Goal: Task Accomplishment & Management: Complete application form

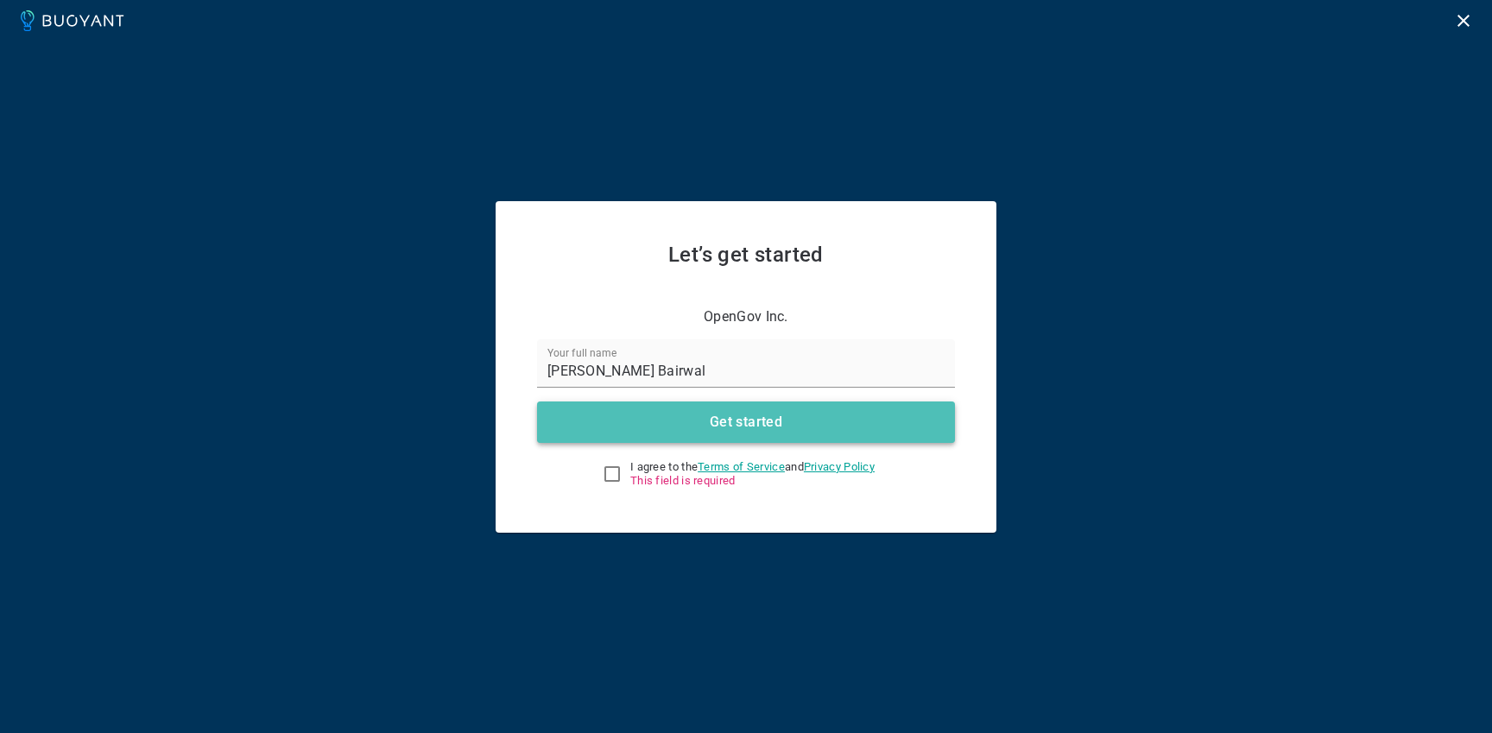
click at [716, 426] on h4 "Get started" at bounding box center [746, 421] width 73 height 17
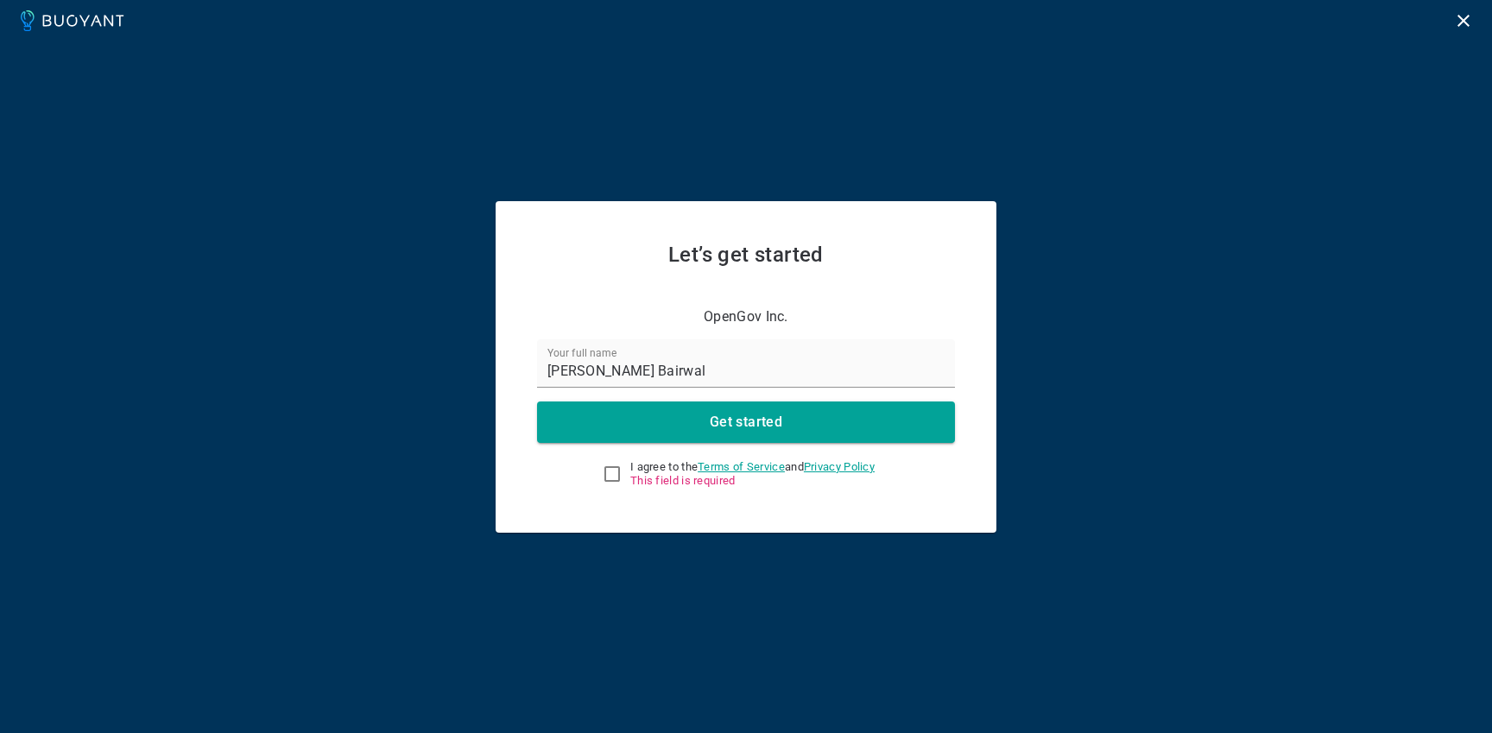
click at [602, 472] on input "I agree to the Terms of Service and Privacy Policy This field is required" at bounding box center [612, 474] width 21 height 21
checkbox input "true"
click at [658, 428] on button "Get started" at bounding box center [746, 421] width 418 height 41
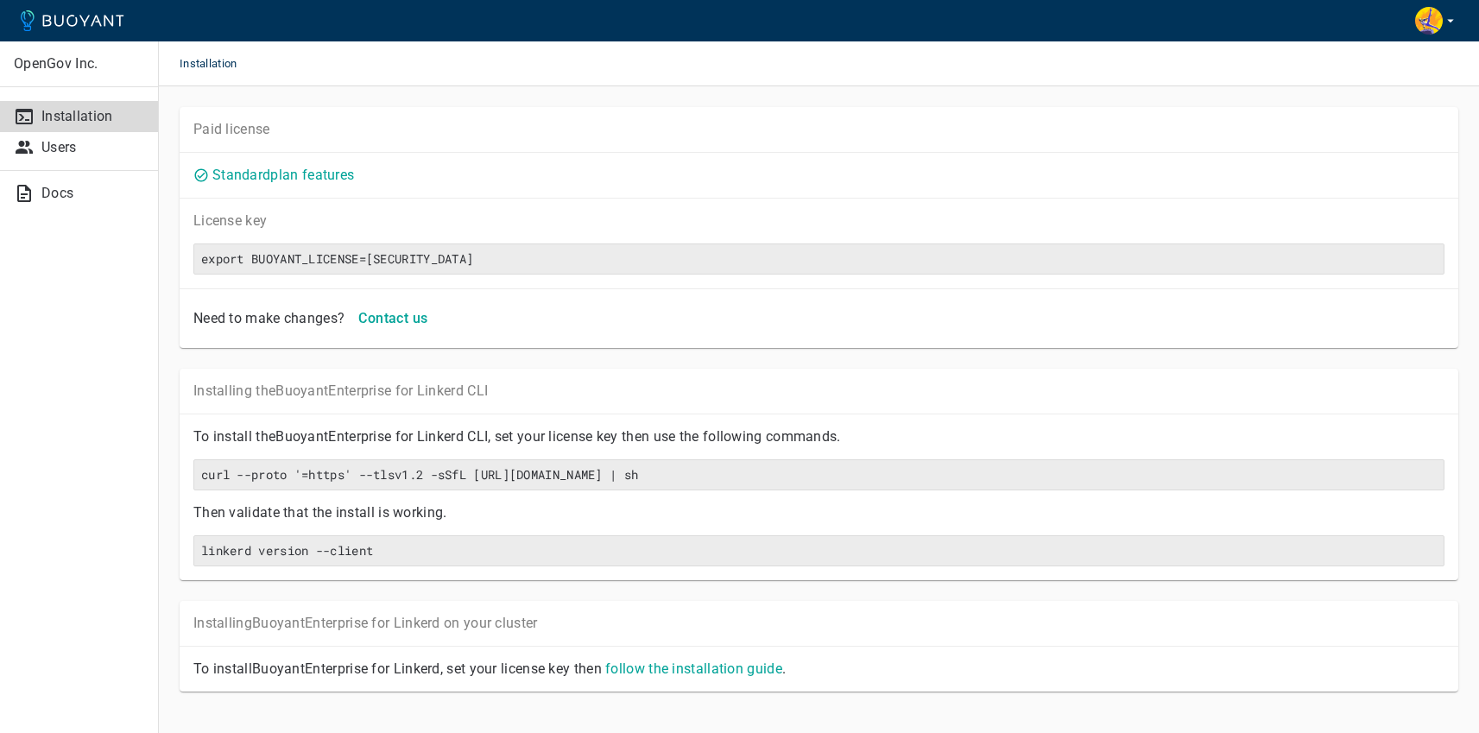
click at [465, 191] on div "Standard plan features" at bounding box center [819, 175] width 1278 height 45
click at [1452, 14] on icon "button" at bounding box center [1450, 21] width 16 height 16
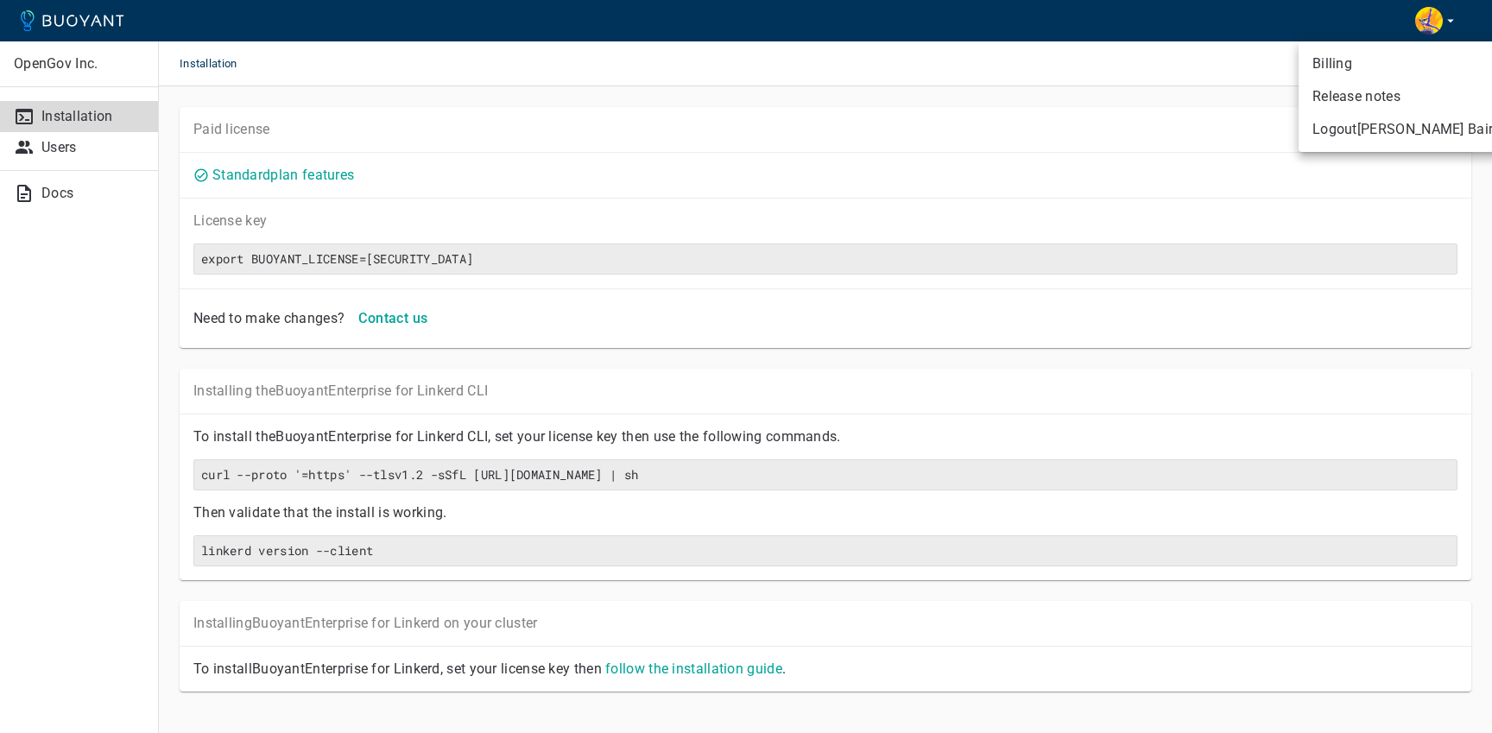
click at [56, 152] on div at bounding box center [746, 366] width 1492 height 733
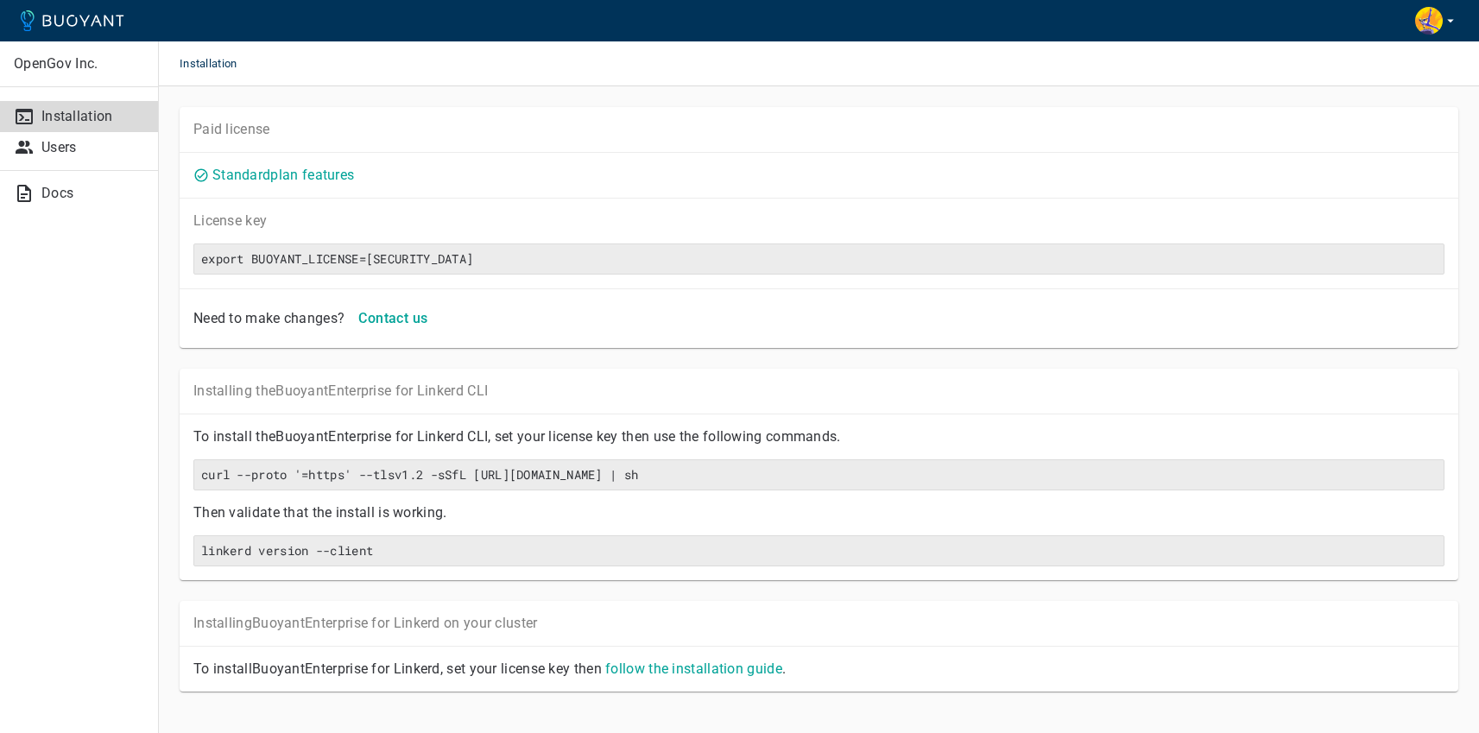
click at [56, 152] on p "Users" at bounding box center [92, 147] width 103 height 17
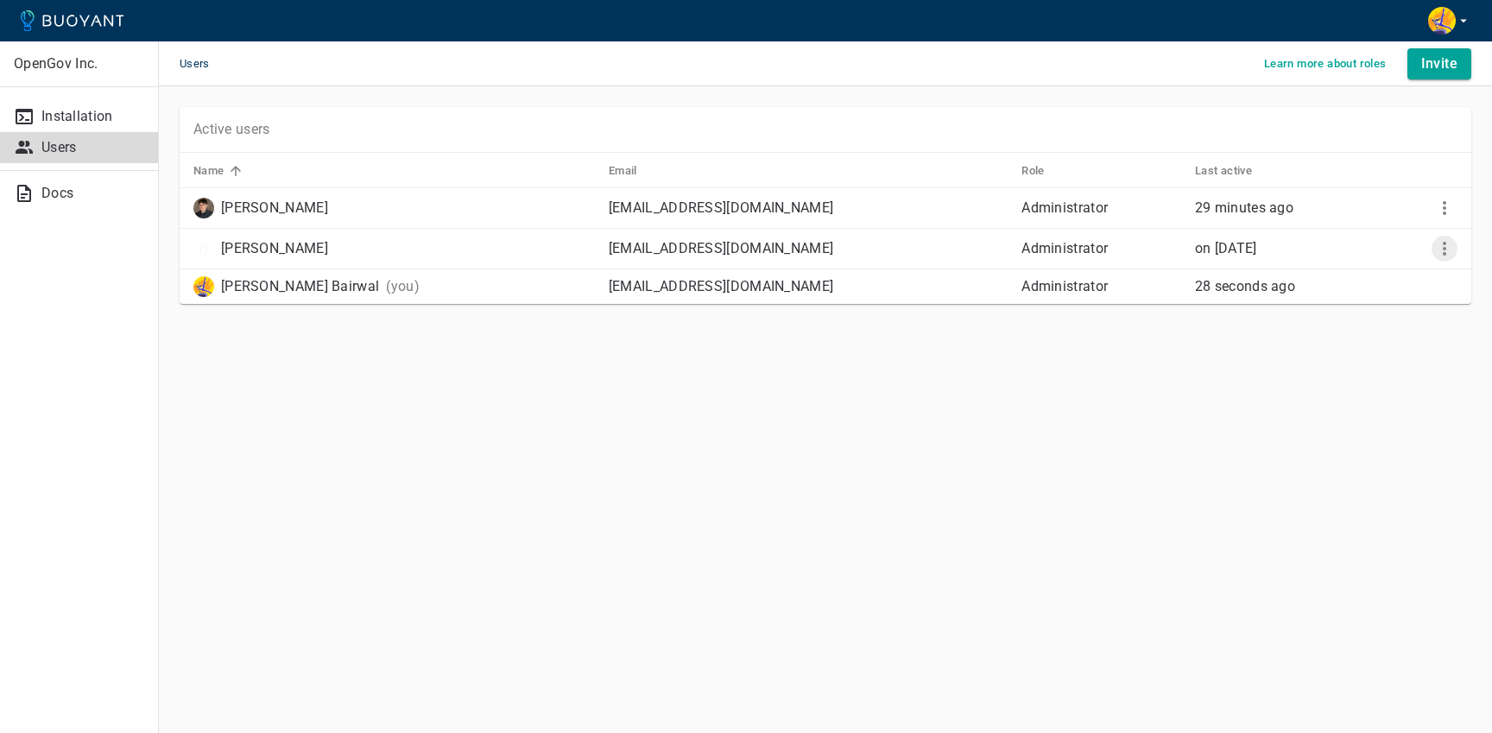
click at [1436, 243] on icon "More" at bounding box center [1444, 248] width 21 height 21
click at [1256, 391] on div at bounding box center [746, 366] width 1492 height 733
